Goal: Use online tool/utility: Utilize a website feature to perform a specific function

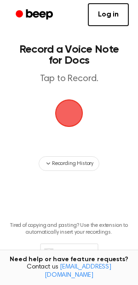
click at [69, 116] on span "button" at bounding box center [69, 114] width 30 height 30
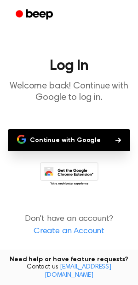
click at [70, 144] on button "Continue with Google" at bounding box center [69, 140] width 122 height 22
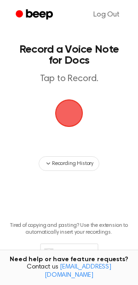
click at [66, 109] on span "button" at bounding box center [68, 113] width 31 height 31
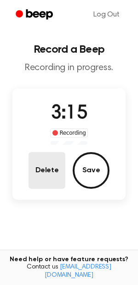
click at [40, 168] on button "Delete" at bounding box center [46, 170] width 37 height 37
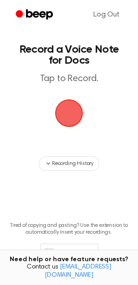
click at [59, 107] on span "button" at bounding box center [68, 113] width 39 height 39
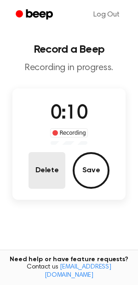
click at [45, 160] on button "Delete" at bounding box center [46, 170] width 37 height 37
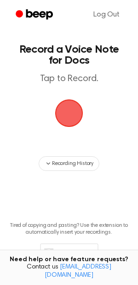
click at [62, 114] on span "button" at bounding box center [69, 114] width 28 height 28
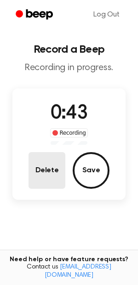
click at [47, 171] on button "Delete" at bounding box center [46, 170] width 37 height 37
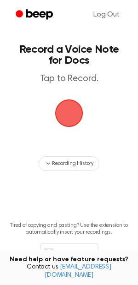
click at [66, 117] on span "button" at bounding box center [69, 114] width 28 height 28
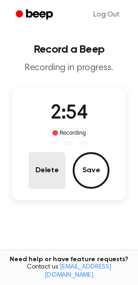
click at [47, 174] on button "Delete" at bounding box center [46, 170] width 37 height 37
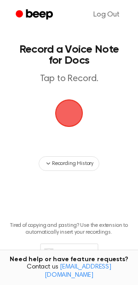
click at [66, 116] on span "button" at bounding box center [69, 114] width 30 height 30
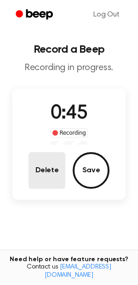
click at [41, 177] on button "Delete" at bounding box center [46, 170] width 37 height 37
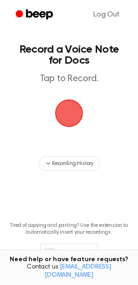
click at [67, 119] on span "button" at bounding box center [69, 113] width 26 height 26
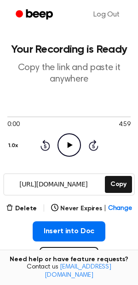
click at [66, 145] on icon "Play Audio" at bounding box center [68, 144] width 23 height 23
click at [25, 205] on button "Delete" at bounding box center [21, 209] width 31 height 10
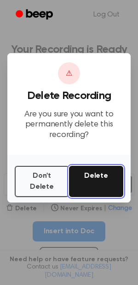
click at [83, 181] on button "Delete" at bounding box center [96, 181] width 54 height 31
